Goal: Find specific page/section

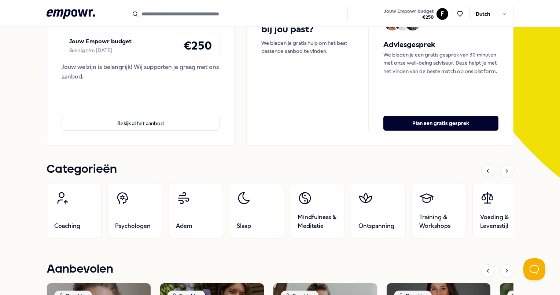
scroll to position [105, 0]
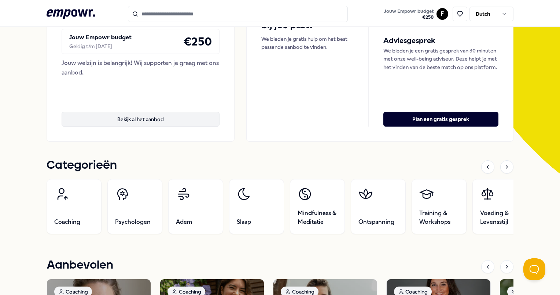
click at [132, 116] on button "Bekijk al het aanbod" at bounding box center [141, 119] width 158 height 15
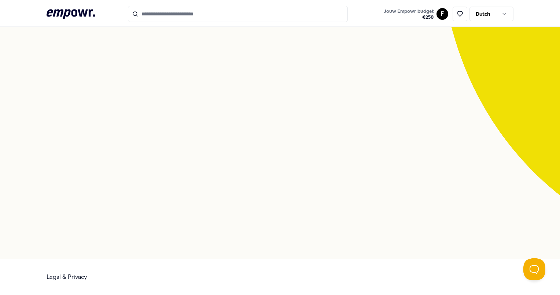
scroll to position [47, 0]
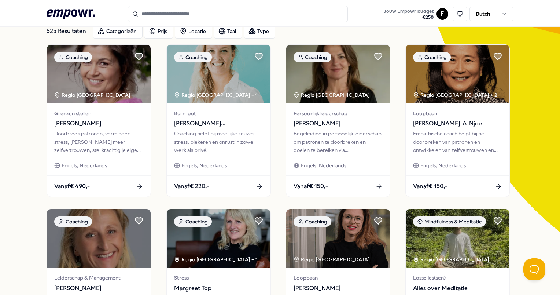
click at [161, 15] on input "Search for products, categories or subcategories" at bounding box center [238, 14] width 220 height 16
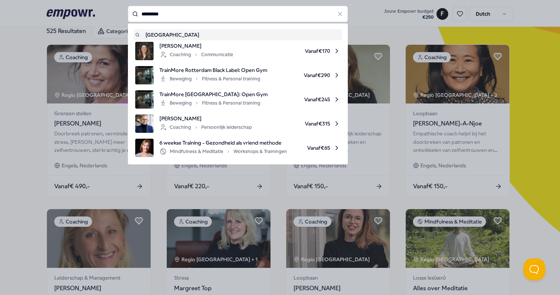
type input "*********"
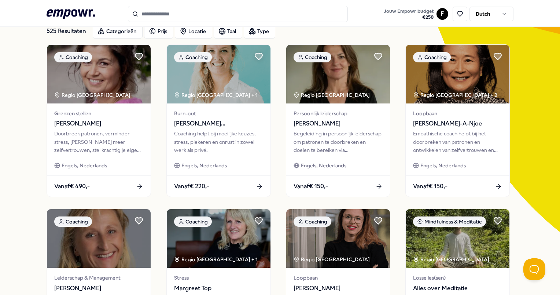
type input "*********"
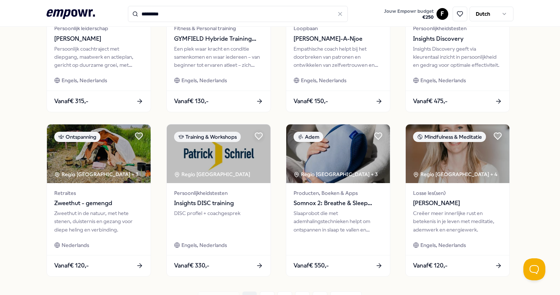
scroll to position [361, 0]
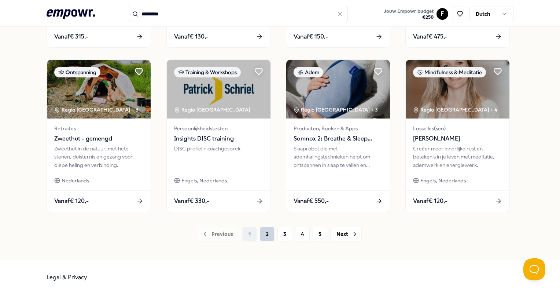
click at [264, 229] on button "2" at bounding box center [267, 234] width 15 height 15
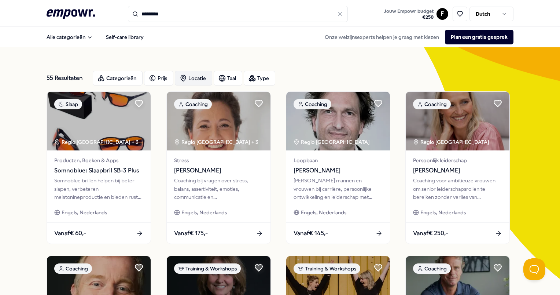
click at [198, 80] on div "Locatie" at bounding box center [193, 78] width 37 height 15
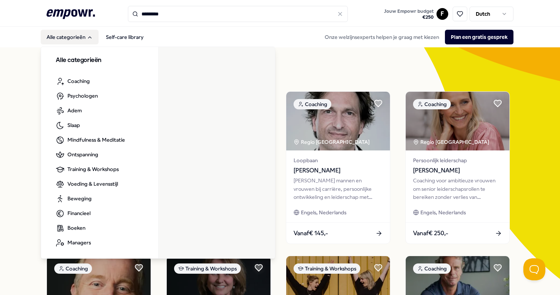
click at [75, 34] on button "Alle categorieën" at bounding box center [70, 37] width 58 height 15
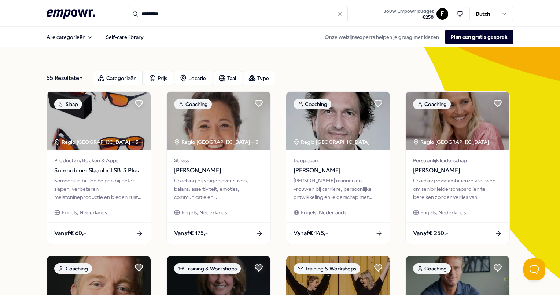
click at [67, 16] on icon at bounding box center [71, 14] width 48 height 10
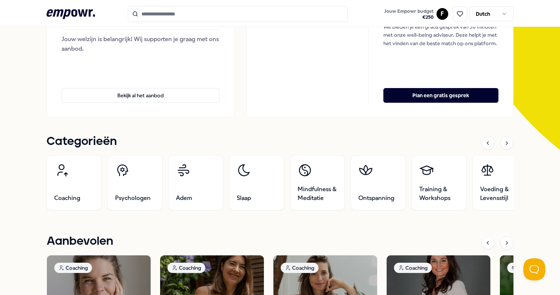
scroll to position [132, 0]
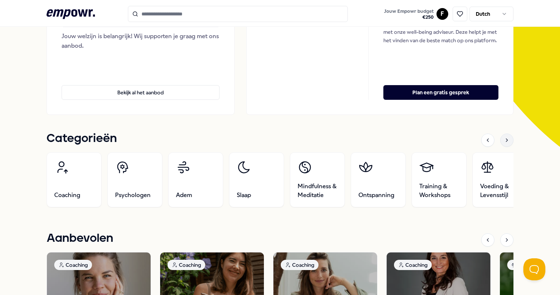
click at [506, 140] on icon at bounding box center [506, 140] width 1 height 3
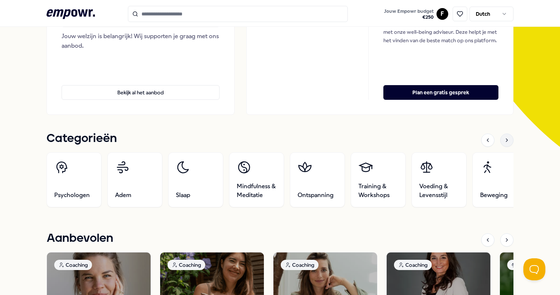
click at [506, 140] on icon at bounding box center [506, 140] width 1 height 3
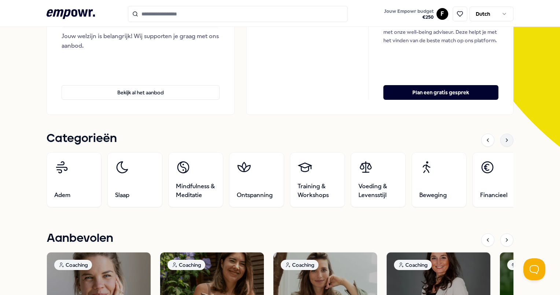
click at [506, 140] on icon at bounding box center [506, 140] width 1 height 3
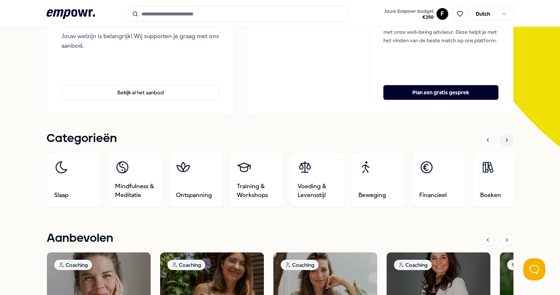
click at [506, 140] on icon at bounding box center [506, 140] width 1 height 3
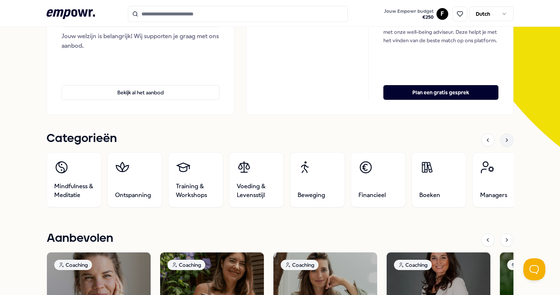
click at [506, 140] on icon at bounding box center [506, 140] width 1 height 3
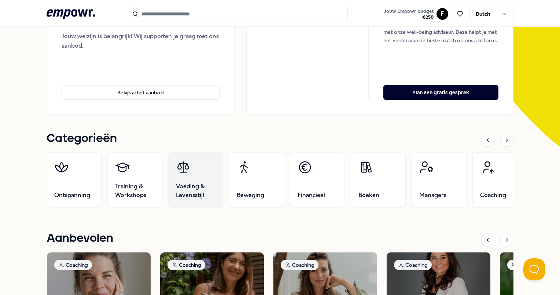
click at [193, 182] on span "Voeding & Levensstijl" at bounding box center [196, 191] width 40 height 18
